Goal: Task Accomplishment & Management: Manage account settings

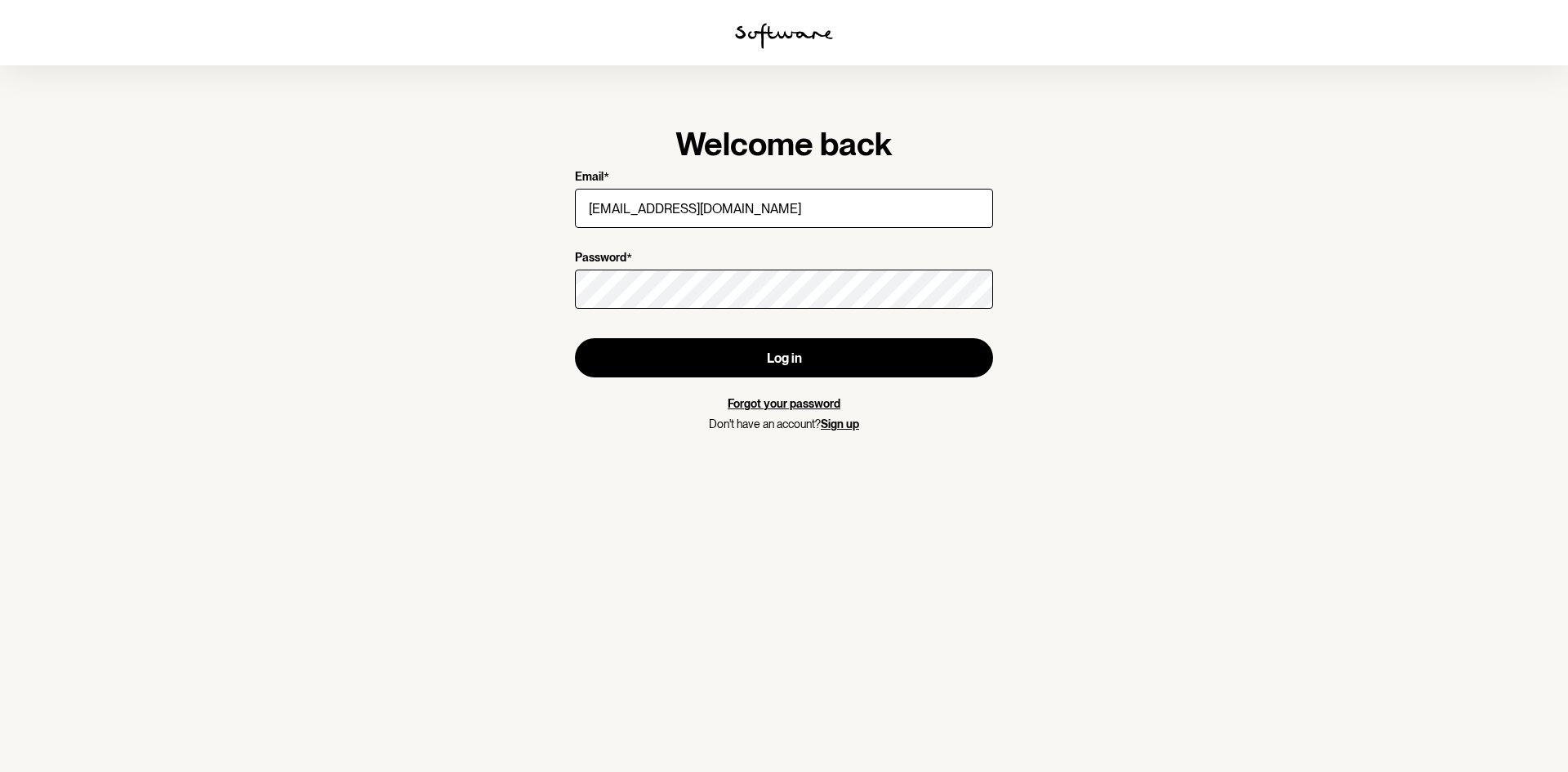
type input "[EMAIL_ADDRESS][DOMAIN_NAME]"
click at [575, 338] on button "Log in" at bounding box center [784, 358] width 418 height 39
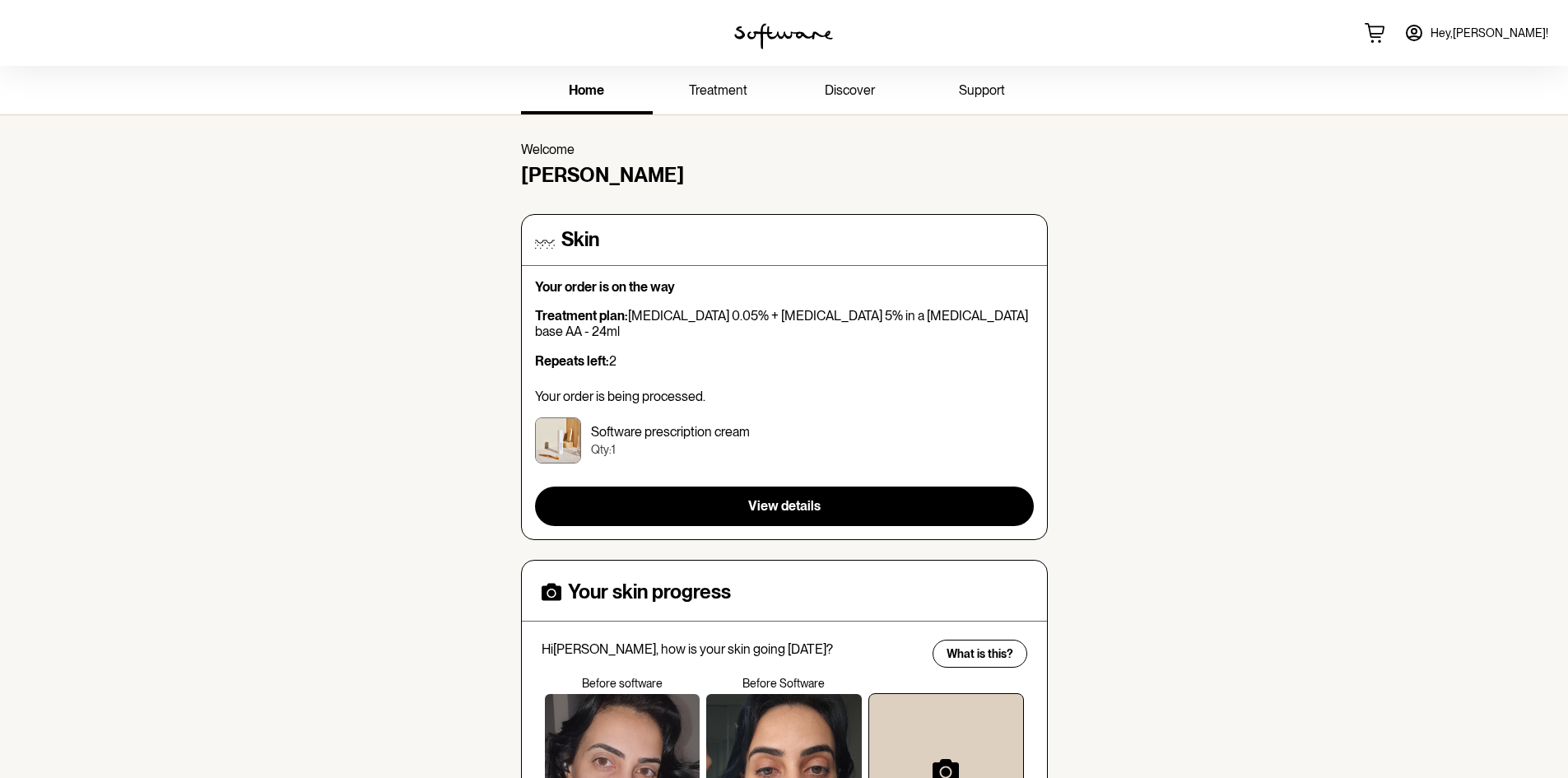
click at [758, 102] on link "treatment" at bounding box center [719, 91] width 132 height 46
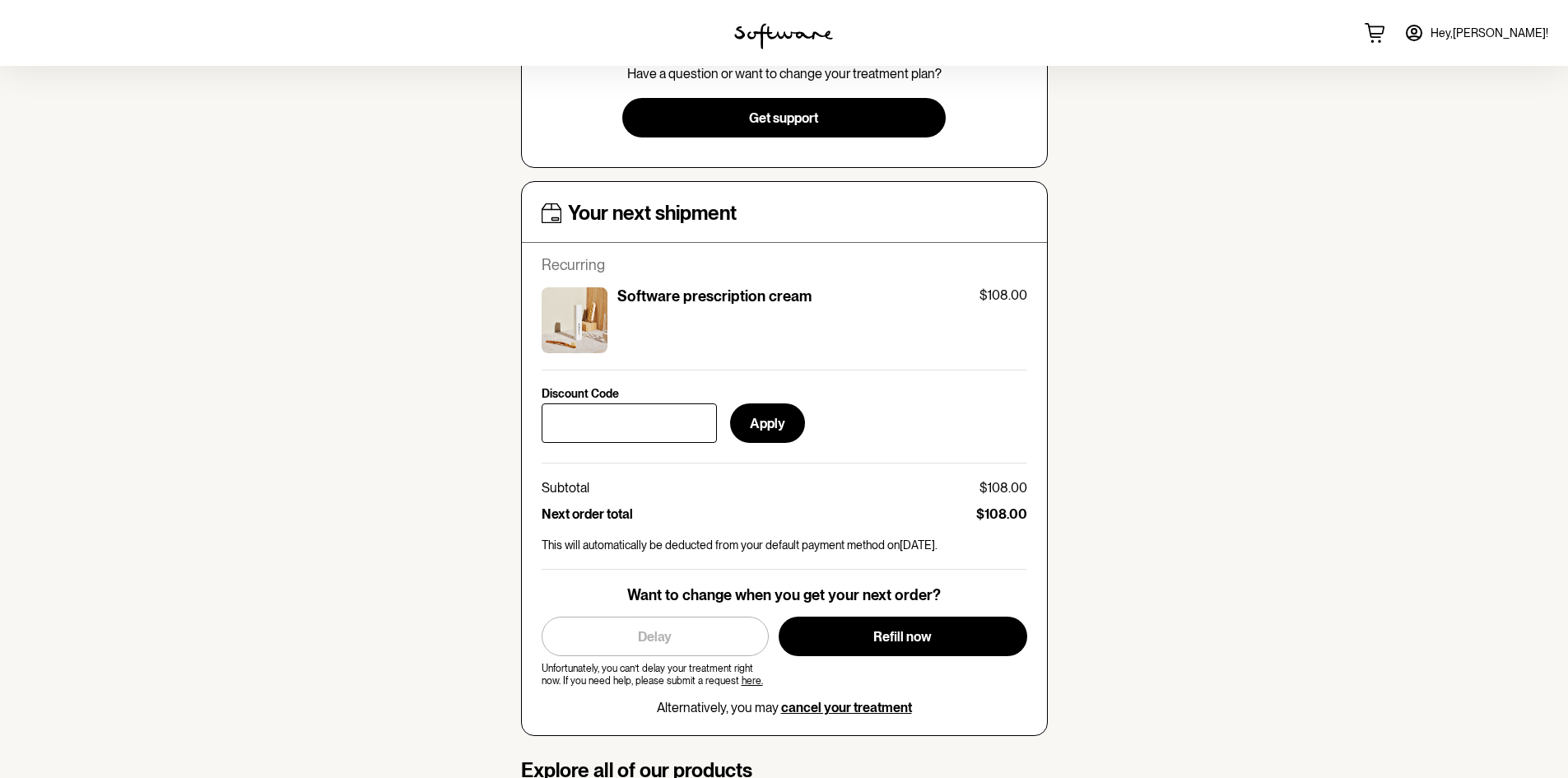
scroll to position [494, 0]
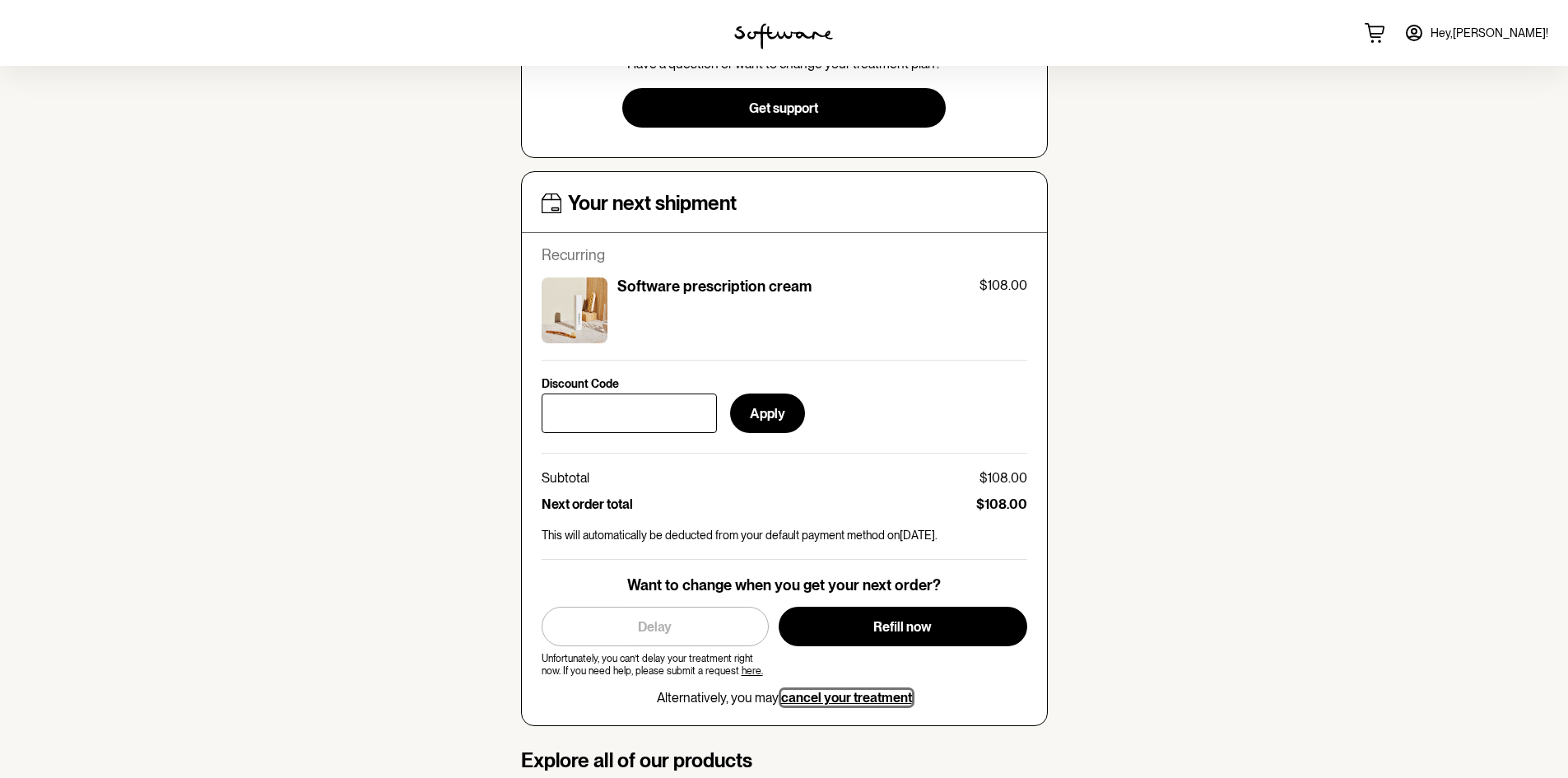
click at [833, 690] on span "cancel your treatment" at bounding box center [845, 698] width 131 height 16
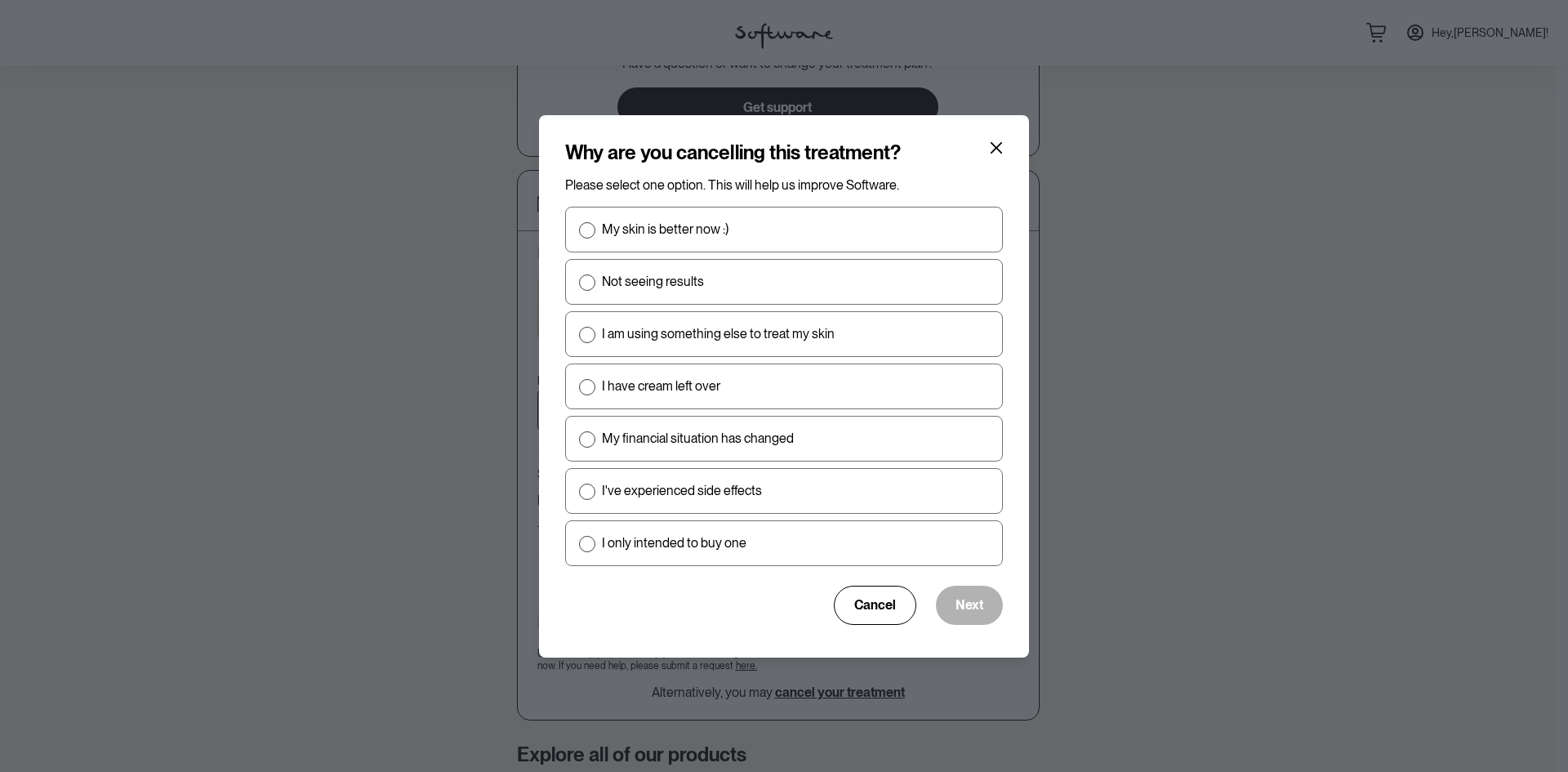
drag, startPoint x: 827, startPoint y: 677, endPoint x: 723, endPoint y: 179, distance: 508.7
click at [723, 179] on p "Please select one option. This will help us improve Software ." at bounding box center [784, 185] width 437 height 15
click at [698, 381] on p "I have cream left over" at bounding box center [660, 386] width 118 height 15
click at [579, 386] on input "I have cream left over" at bounding box center [579, 386] width 1 height 1
radio input "true"
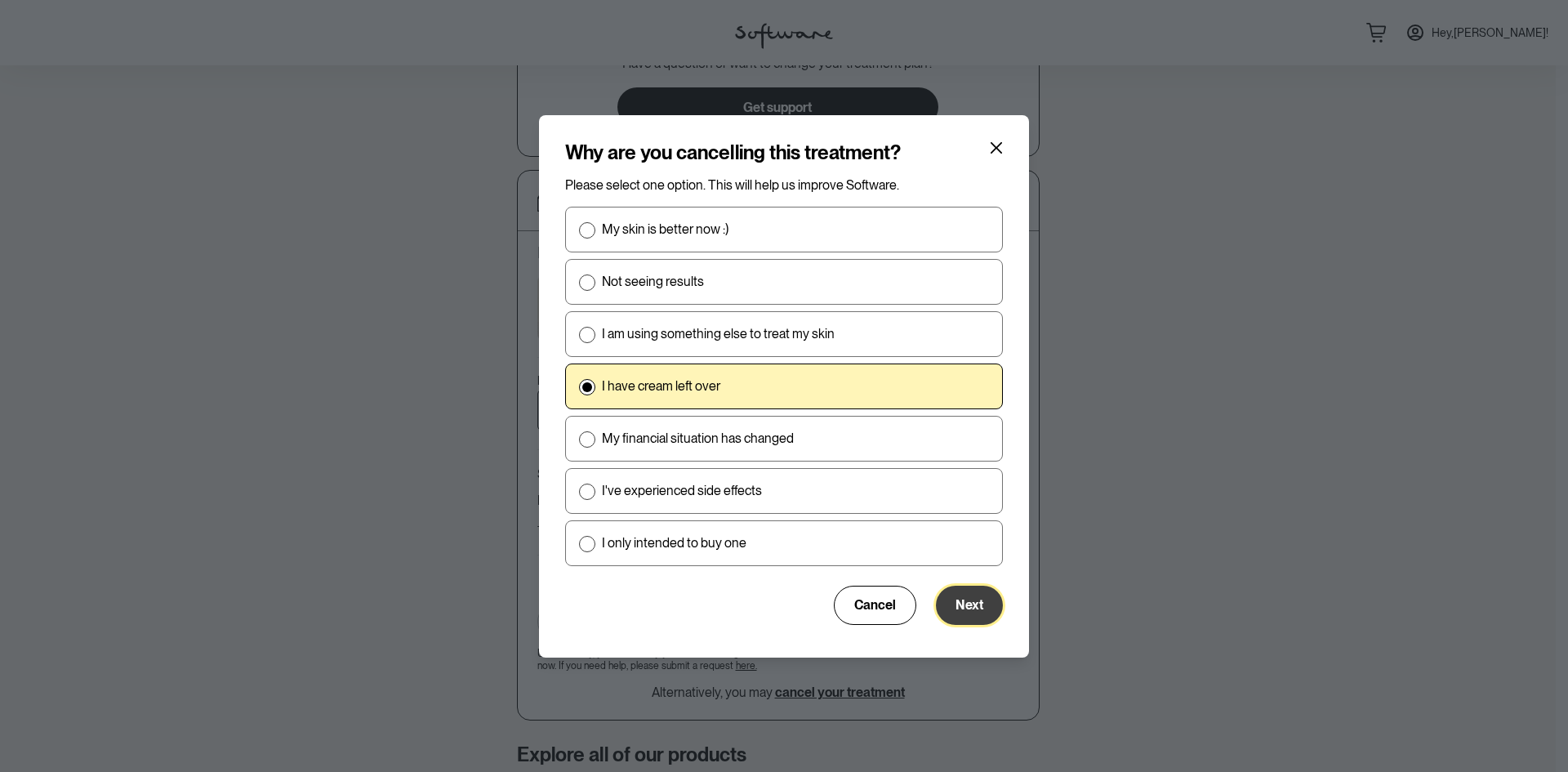
click at [974, 602] on span "Next" at bounding box center [969, 605] width 28 height 15
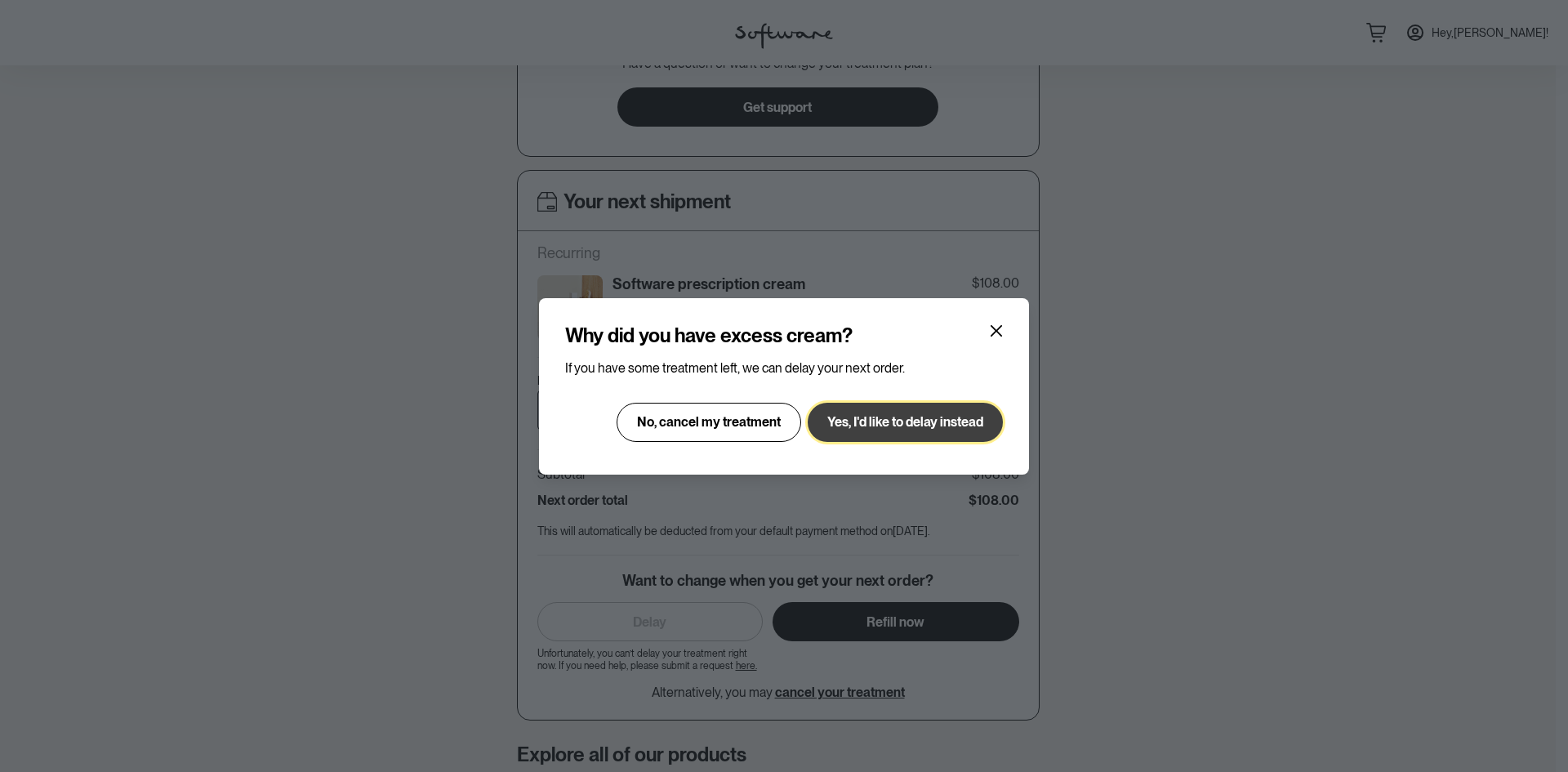
click at [882, 426] on span "Yes, I'd like to delay instead" at bounding box center [906, 422] width 156 height 15
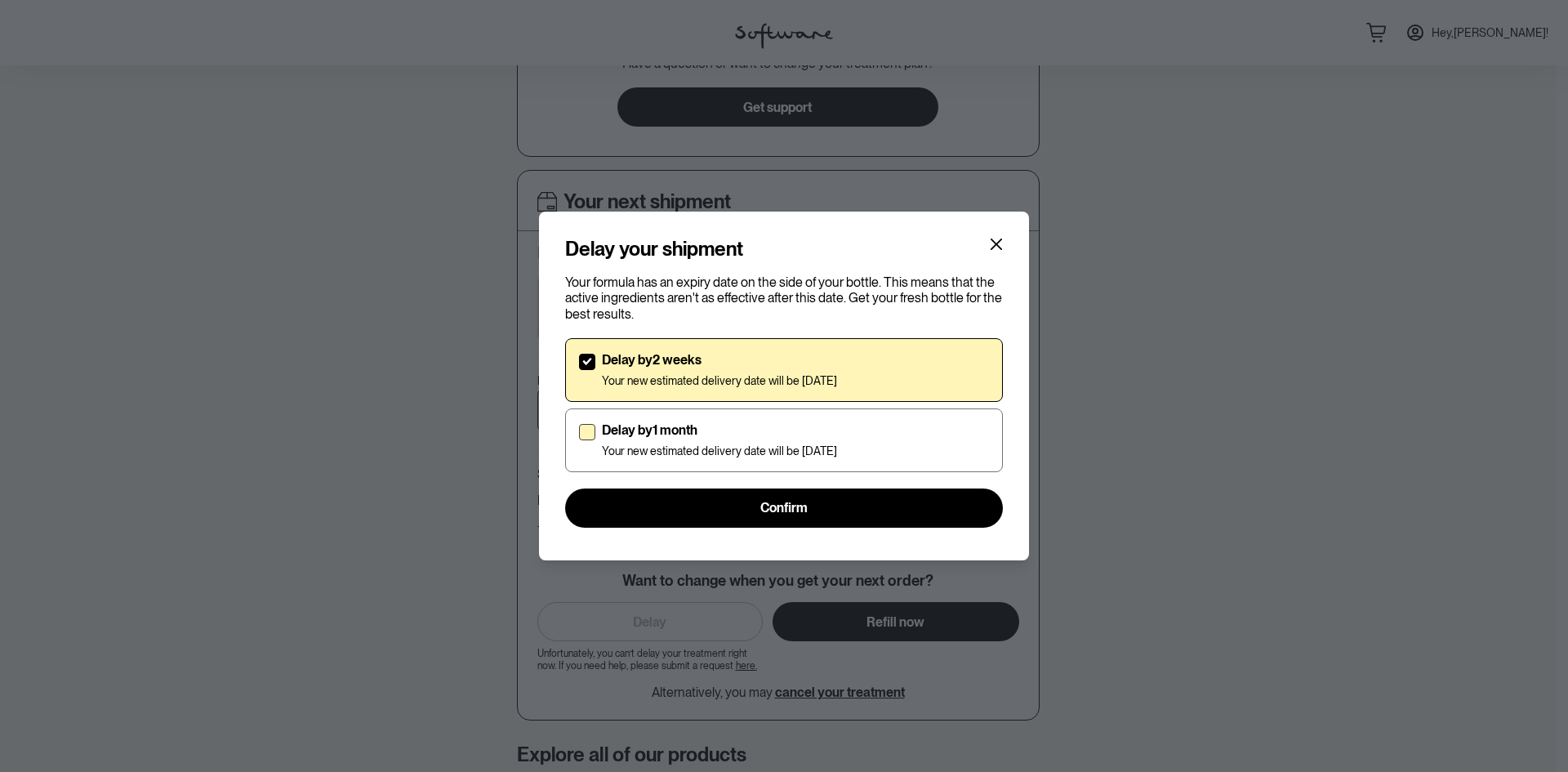
click at [704, 439] on div "Delay by 1 month Your new estimated delivery date will be [DATE]" at bounding box center [719, 439] width 236 height 36
click at [579, 439] on input "Delay by 1 month Your new estimated delivery date will be [DATE]" at bounding box center [579, 439] width 1 height 1
checkbox input "true"
checkbox input "false"
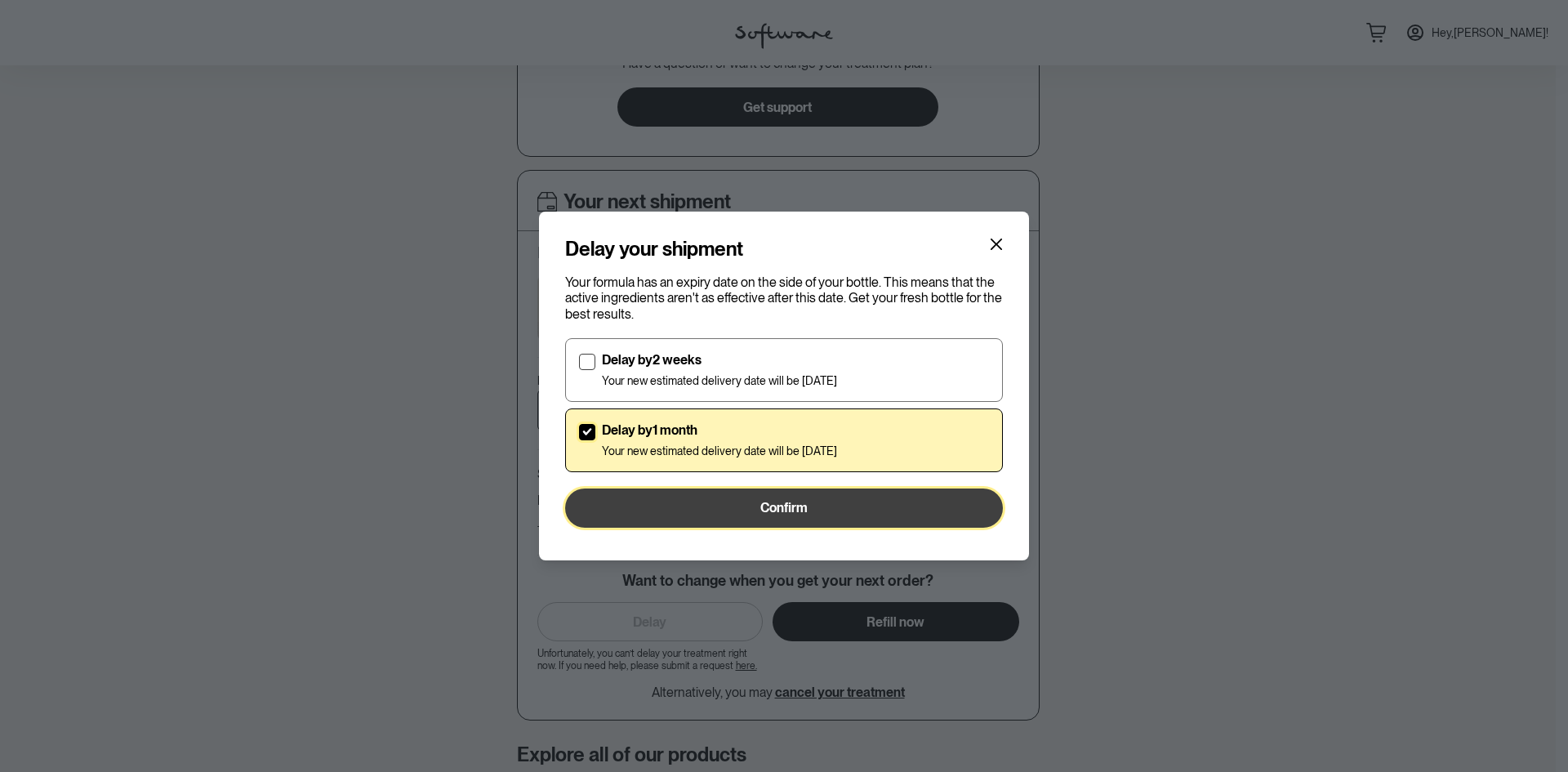
click at [785, 514] on span "Confirm" at bounding box center [784, 508] width 47 height 15
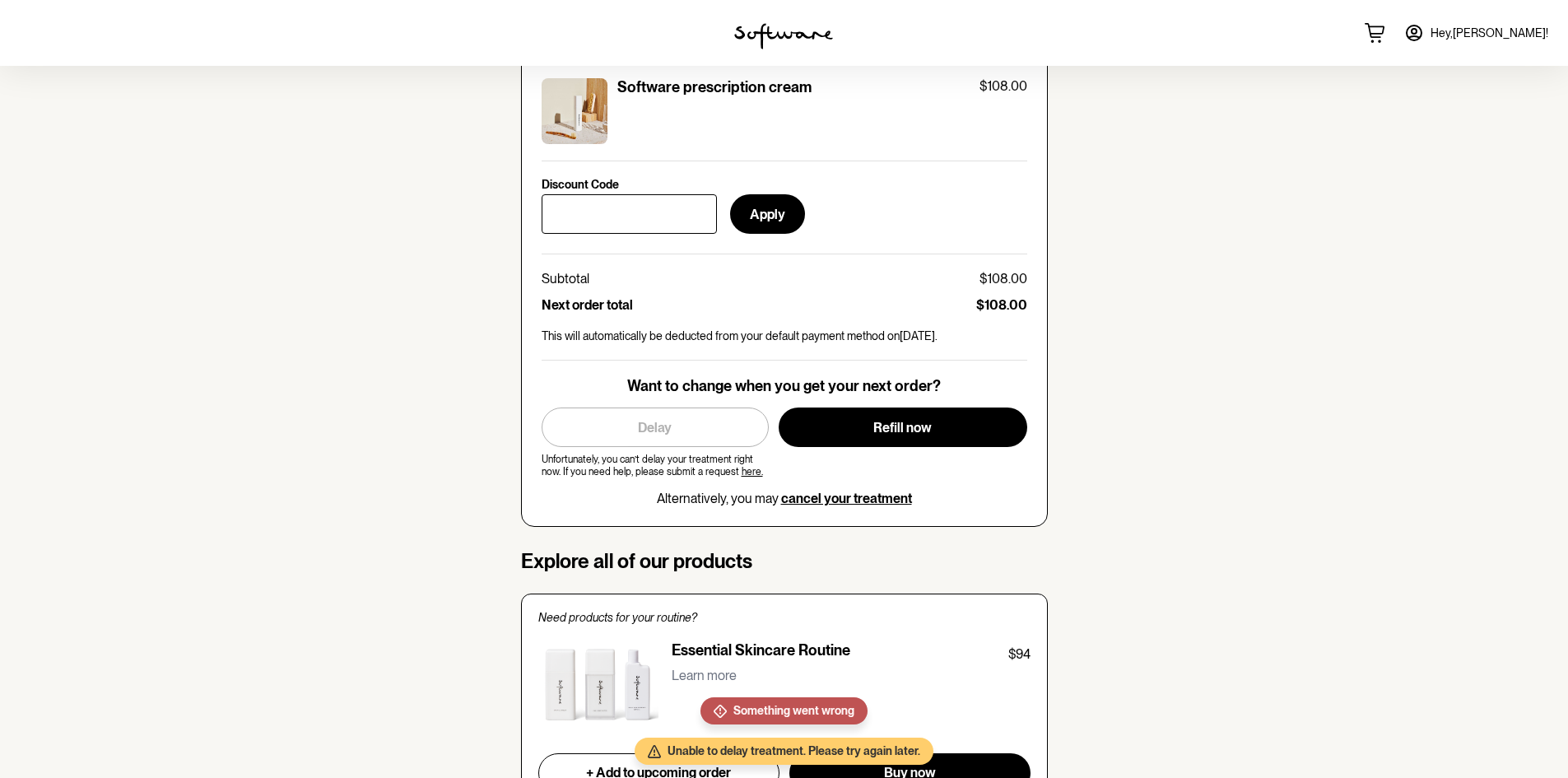
scroll to position [741, 0]
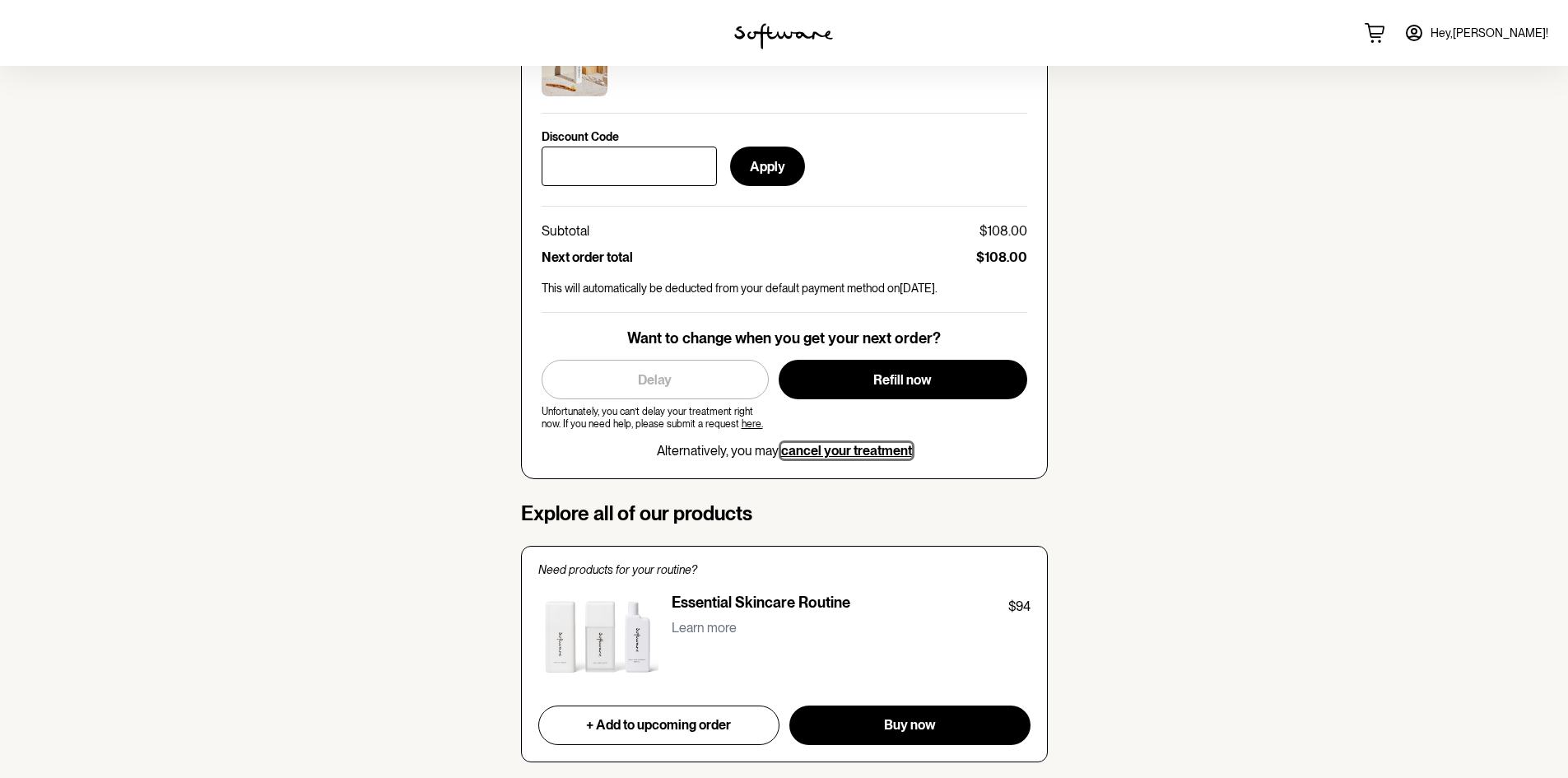
click at [871, 443] on span "cancel your treatment" at bounding box center [845, 451] width 131 height 16
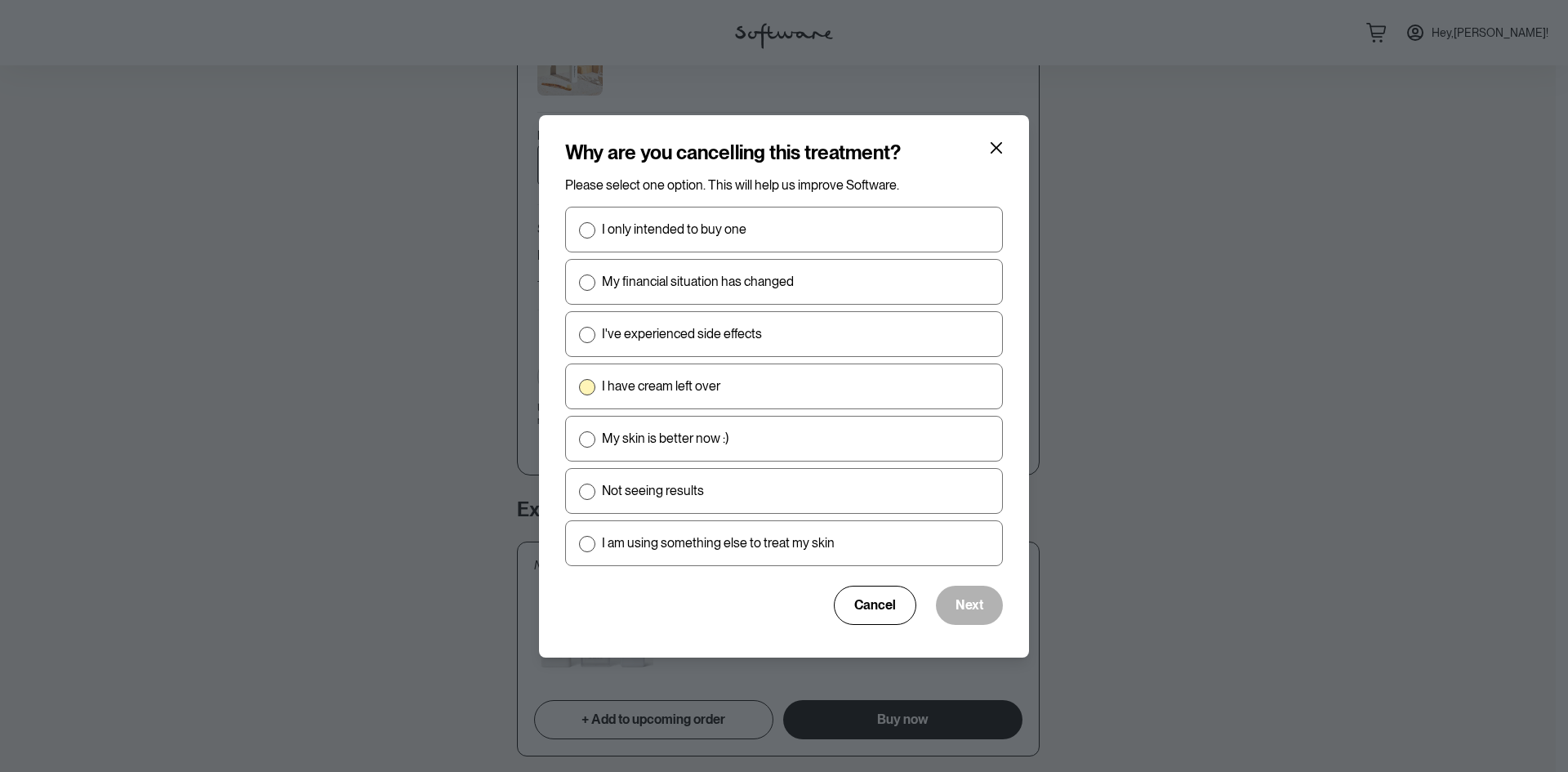
click at [734, 395] on label "I have cream left over" at bounding box center [784, 386] width 437 height 46
click at [579, 386] on input "I have cream left over" at bounding box center [579, 386] width 1 height 1
radio input "true"
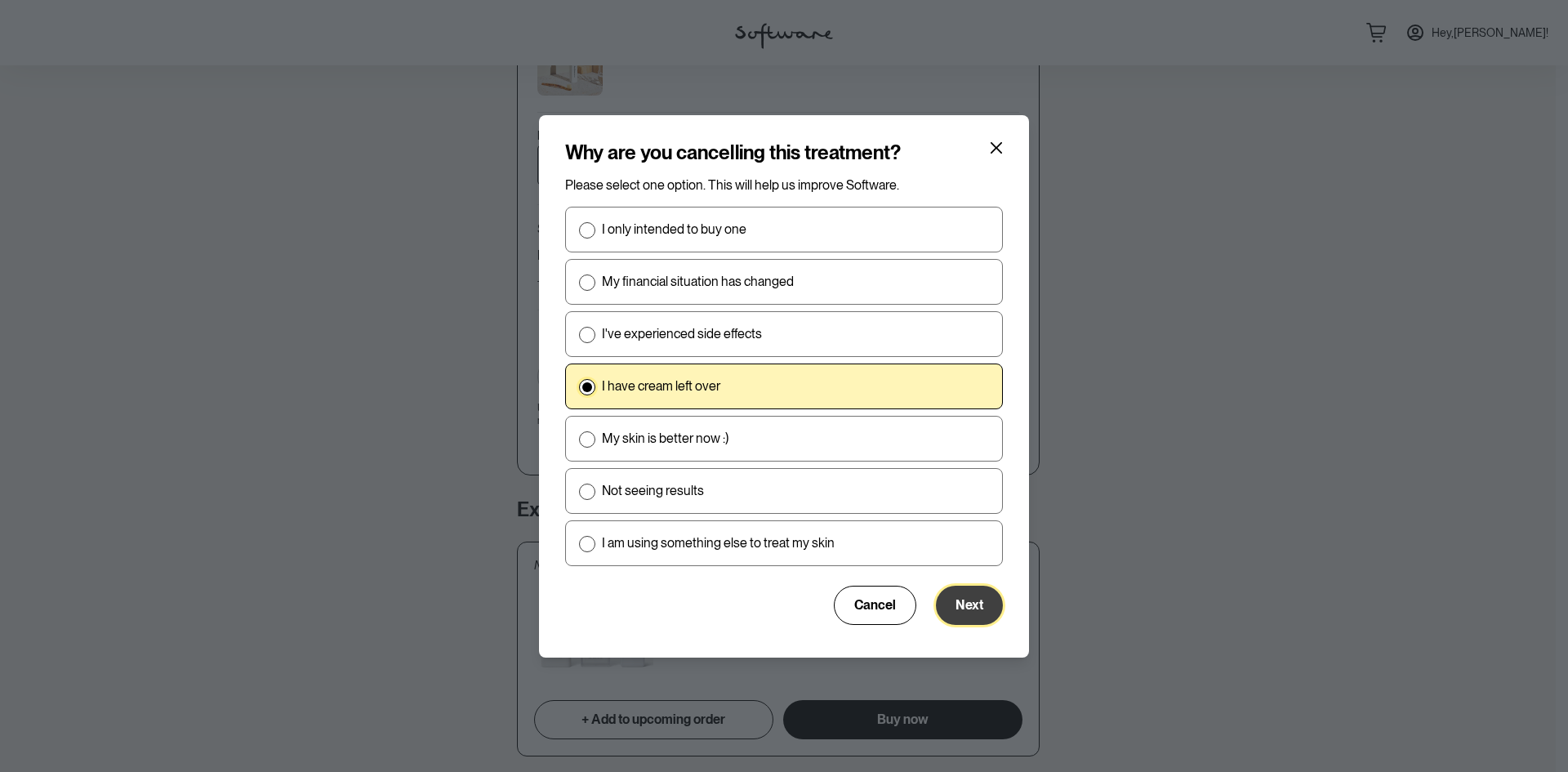
click at [953, 610] on button "Next" at bounding box center [970, 605] width 67 height 39
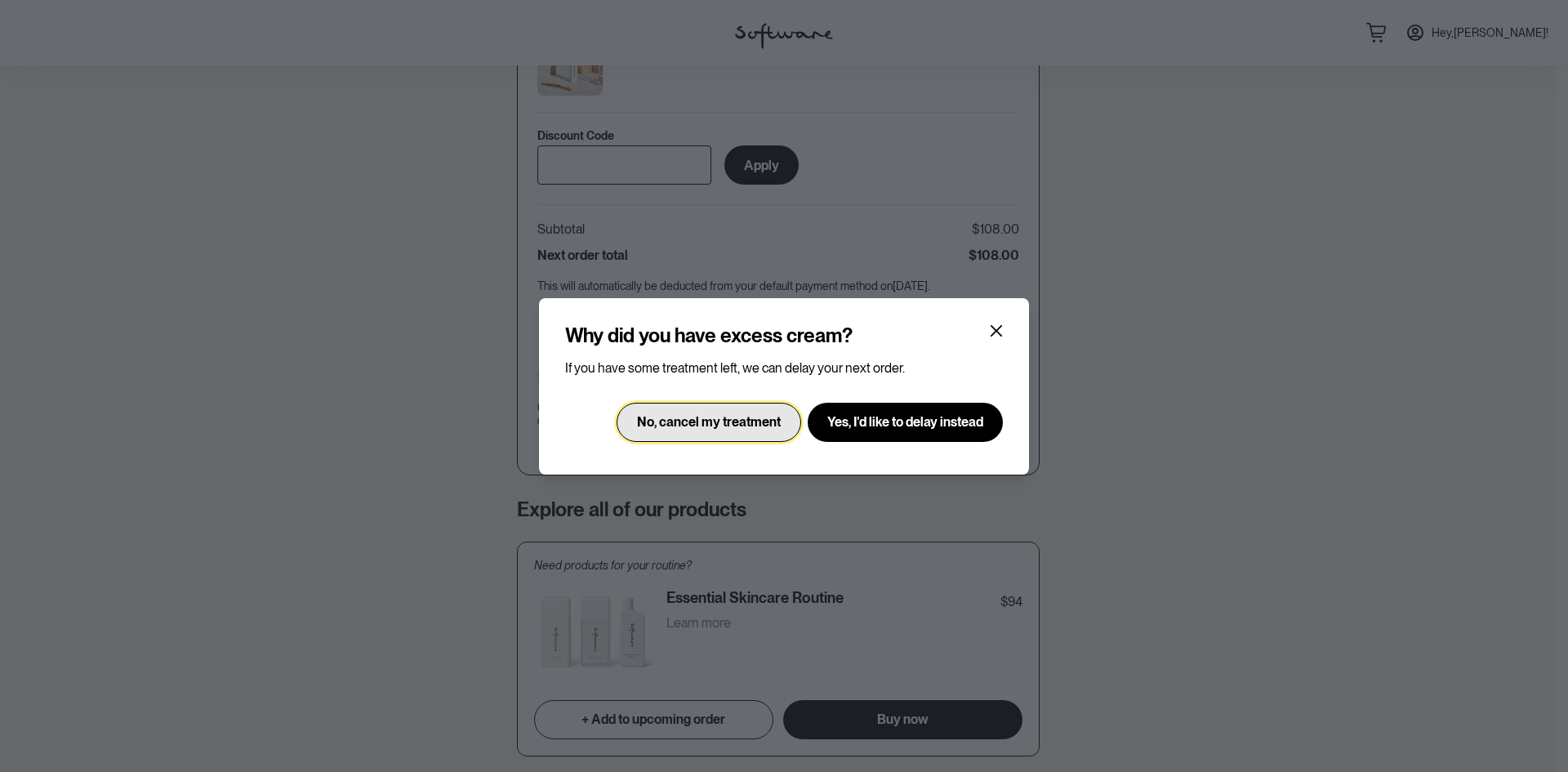
click at [673, 429] on span "No, cancel my treatment" at bounding box center [709, 422] width 144 height 15
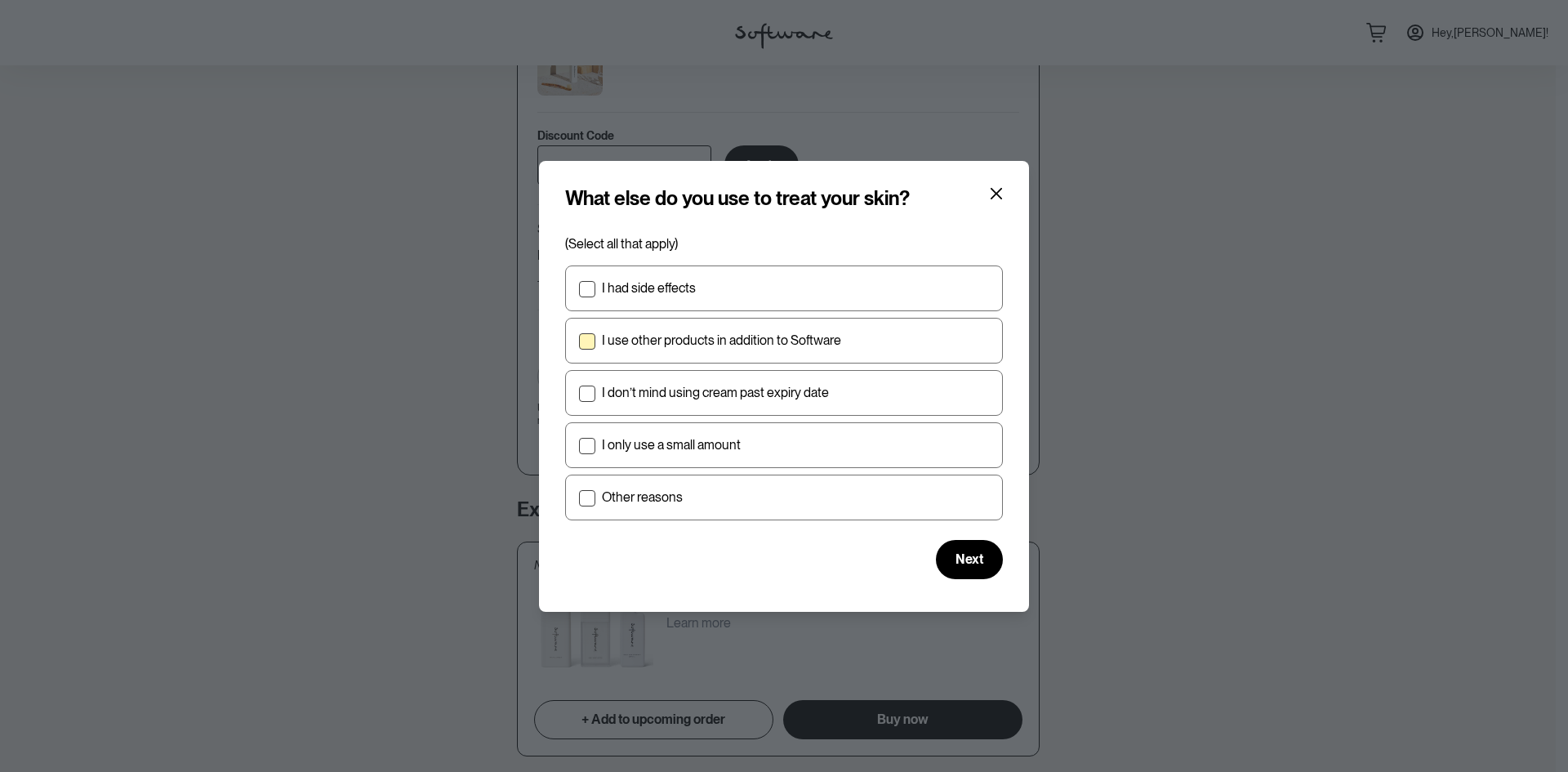
click at [684, 339] on p "I use other products in addition to Software" at bounding box center [721, 340] width 239 height 15
click at [579, 339] on input "I use other products in addition to Software" at bounding box center [579, 339] width 1 height 1
checkbox input "true"
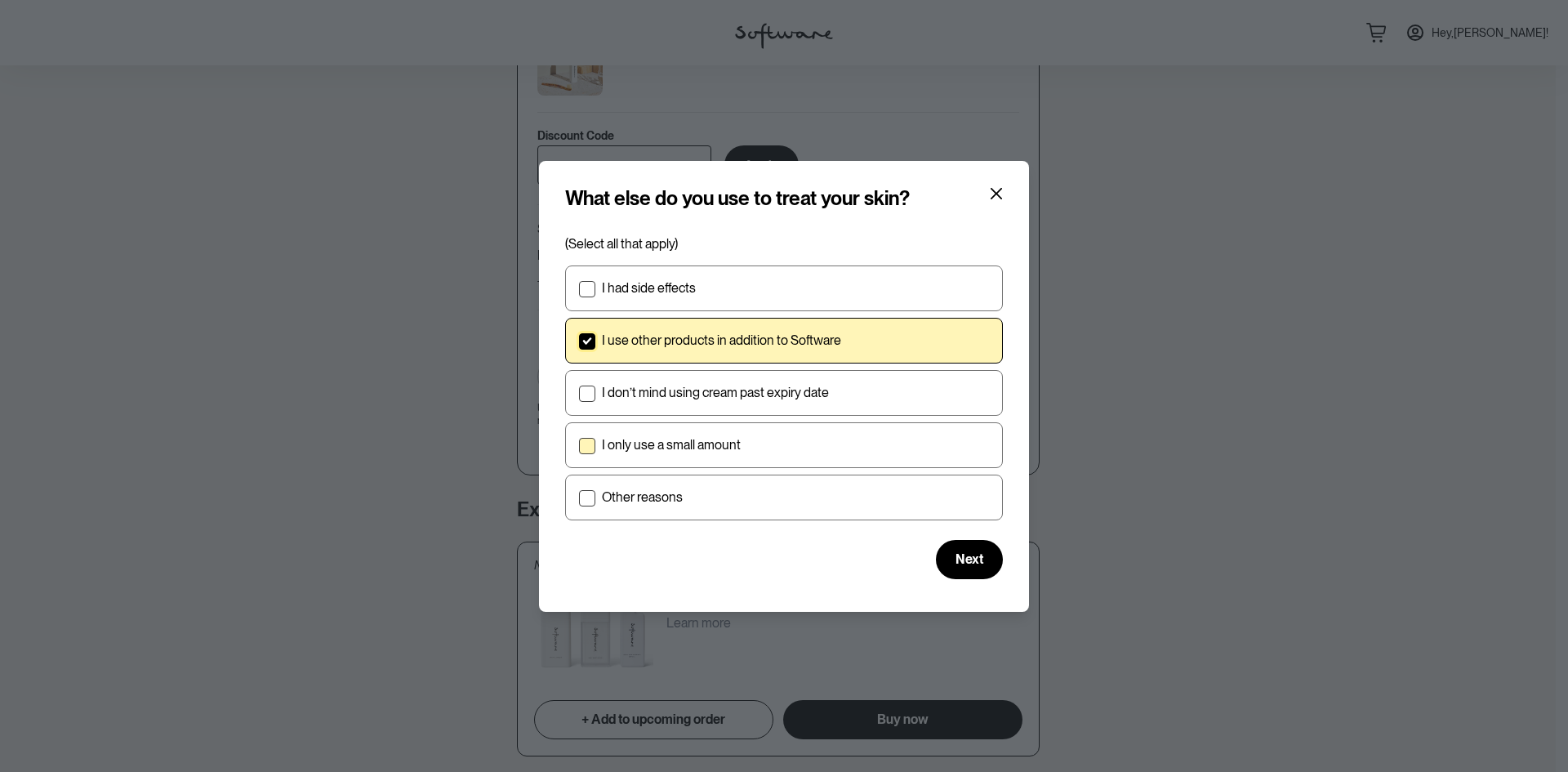
click at [721, 447] on p "I only use a small amount" at bounding box center [671, 445] width 138 height 15
click at [579, 445] on input "I only use a small amount" at bounding box center [579, 444] width 1 height 1
checkbox input "true"
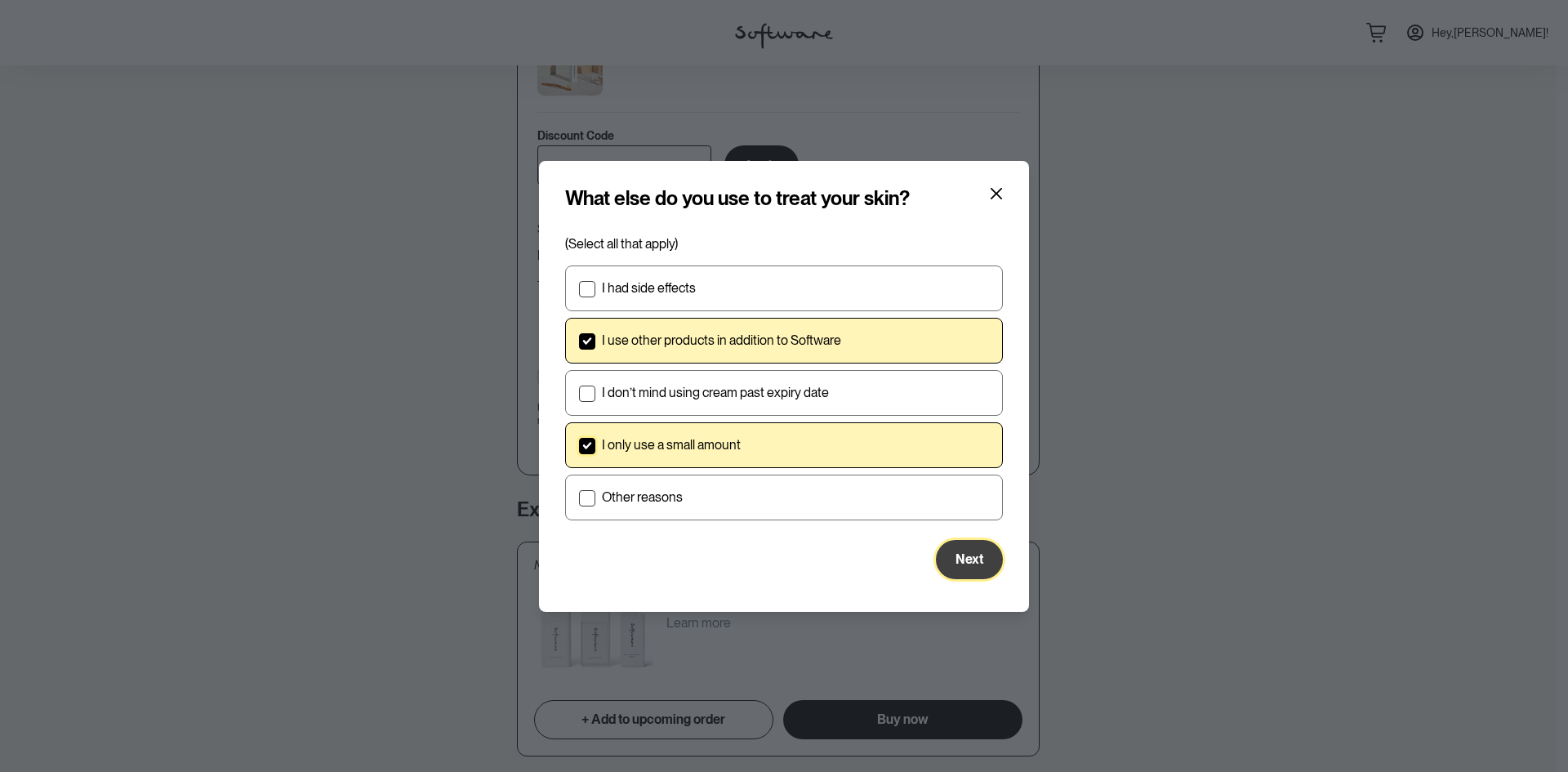
click at [979, 560] on span "Next" at bounding box center [969, 560] width 28 height 15
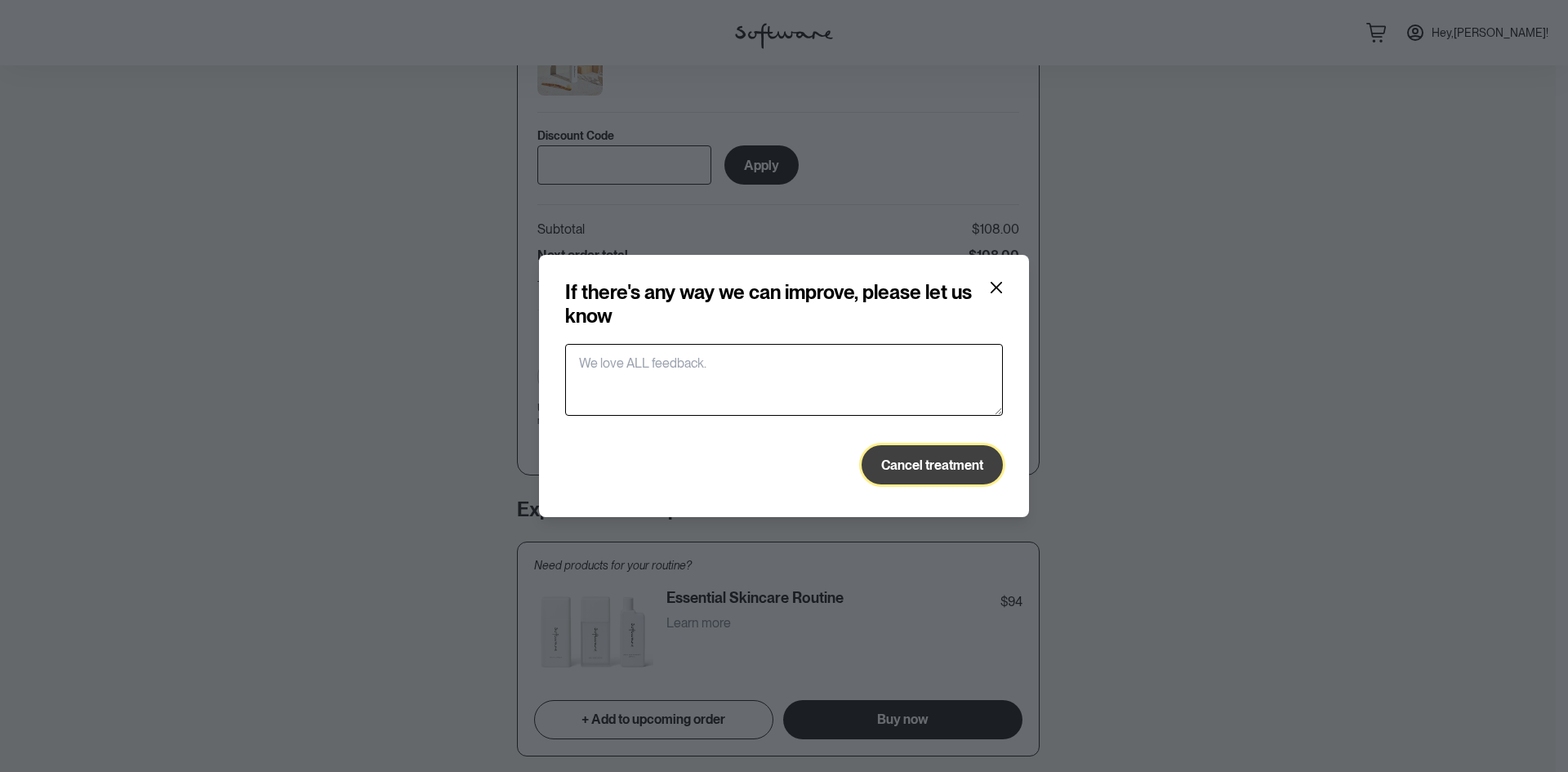
click at [900, 473] on button "Cancel treatment" at bounding box center [932, 464] width 141 height 39
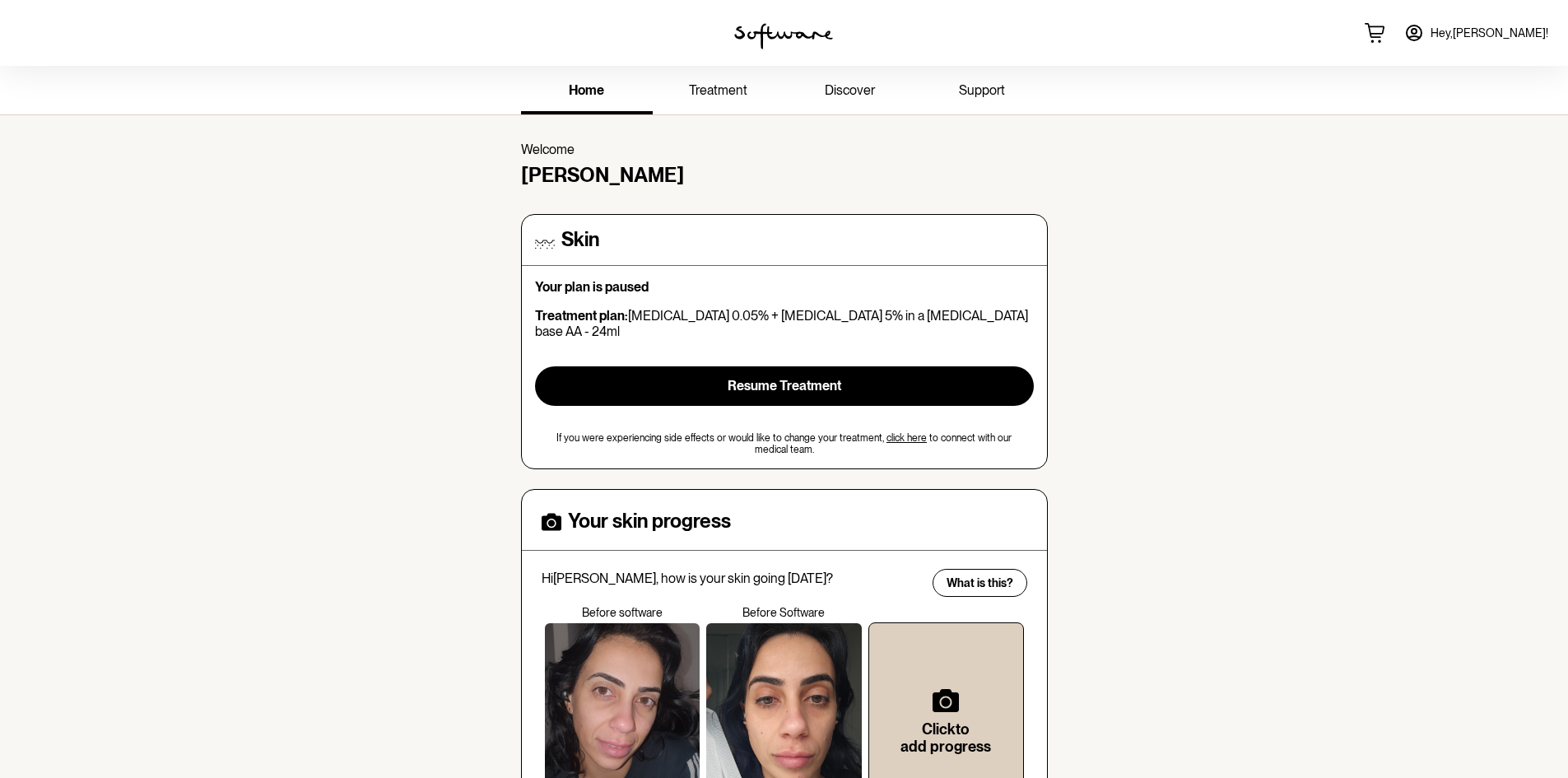
drag, startPoint x: 1336, startPoint y: 309, endPoint x: 838, endPoint y: 85, distance: 546.1
click at [838, 85] on span "discover" at bounding box center [849, 90] width 50 height 16
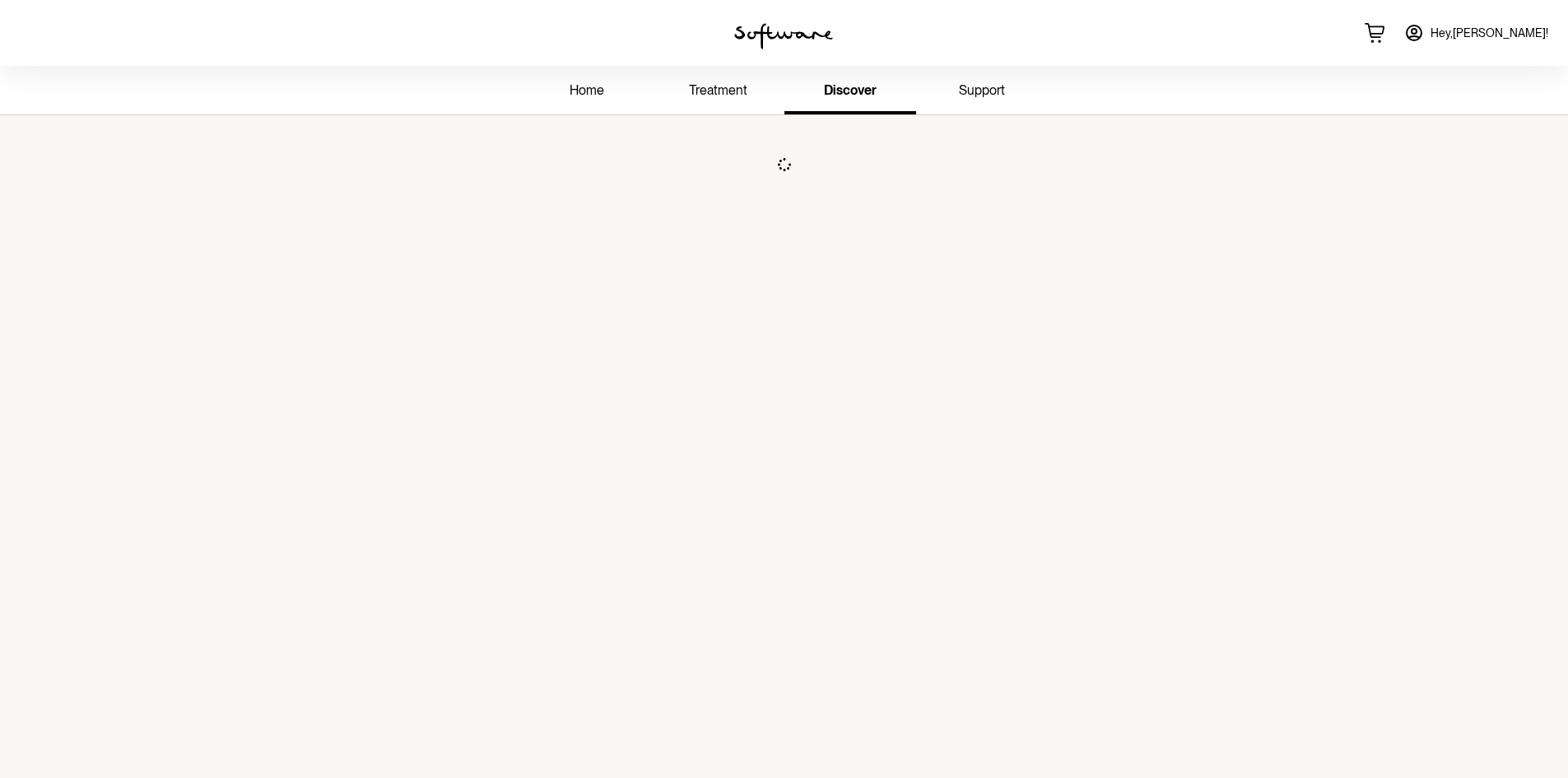
click at [758, 24] on img at bounding box center [784, 36] width 99 height 26
